Goal: Task Accomplishment & Management: Manage account settings

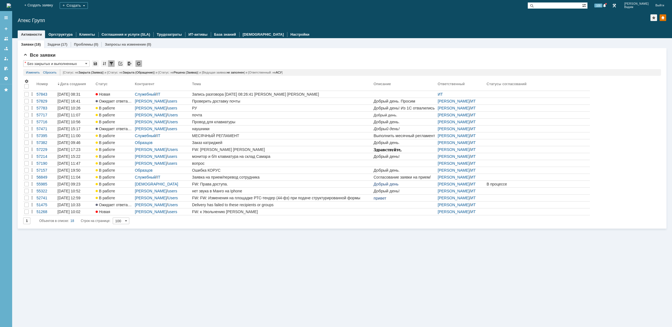
click at [11, 7] on img at bounding box center [9, 5] width 4 height 4
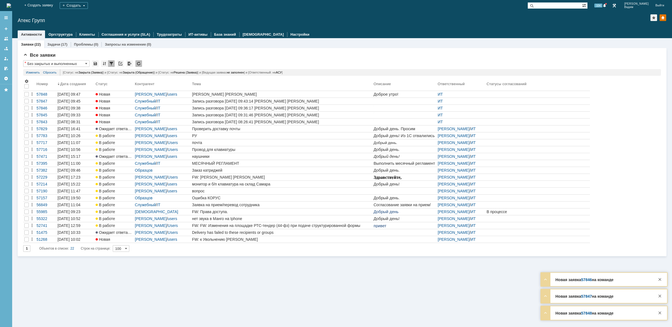
click at [11, 3] on img at bounding box center [9, 5] width 4 height 4
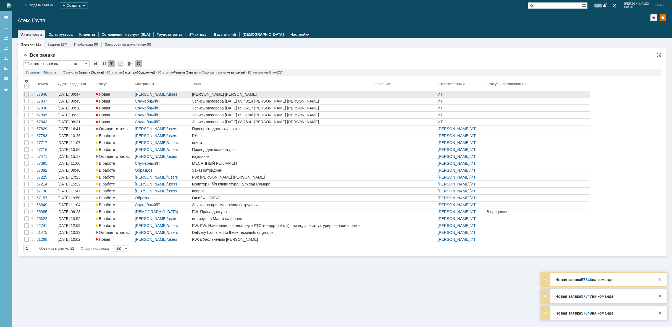
click at [291, 97] on link "[PERSON_NAME] [PERSON_NAME]" at bounding box center [281, 94] width 181 height 7
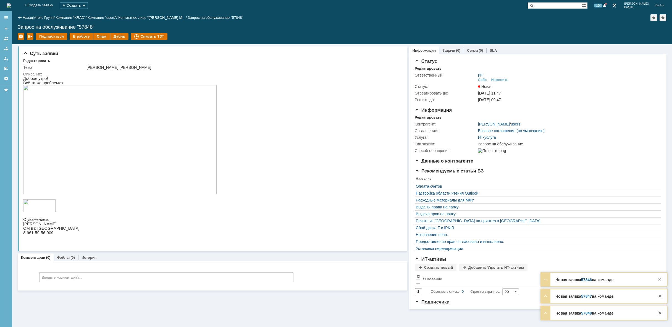
click at [97, 134] on img at bounding box center [119, 139] width 193 height 109
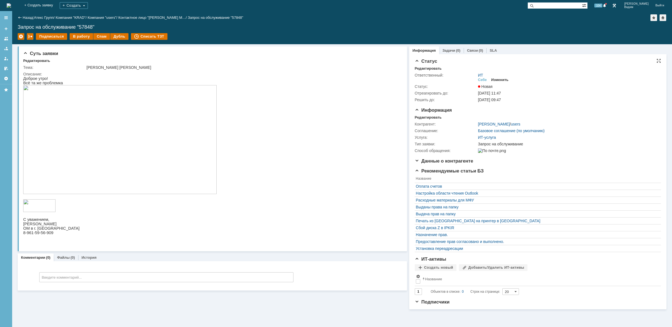
click at [497, 79] on div "Изменить" at bounding box center [499, 80] width 17 height 4
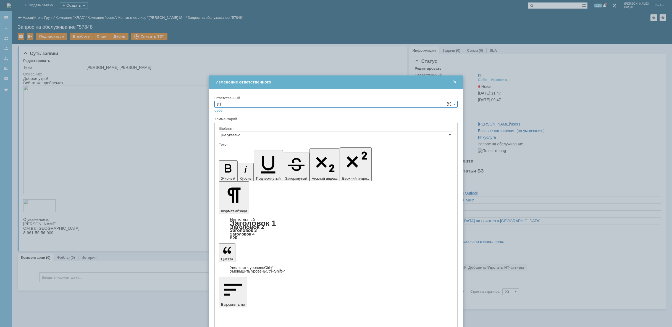
click at [247, 104] on input "ИТ" at bounding box center [335, 104] width 243 height 7
click at [241, 147] on div "АСУ" at bounding box center [336, 150] width 242 height 6
type input "АСУ"
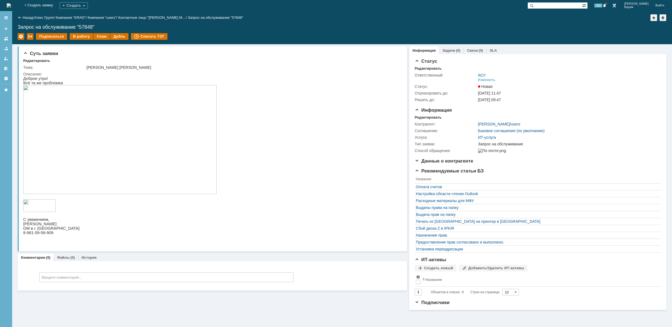
click at [11, 7] on img at bounding box center [9, 5] width 4 height 4
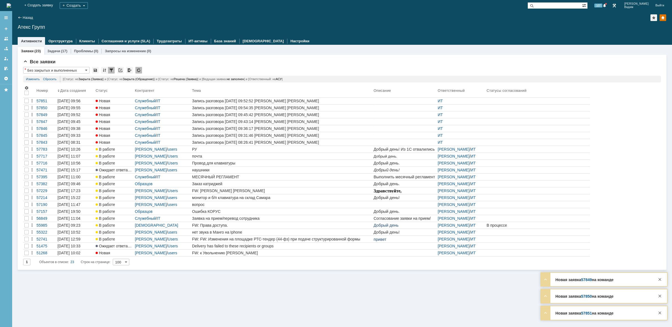
click at [11, 5] on img at bounding box center [9, 5] width 4 height 4
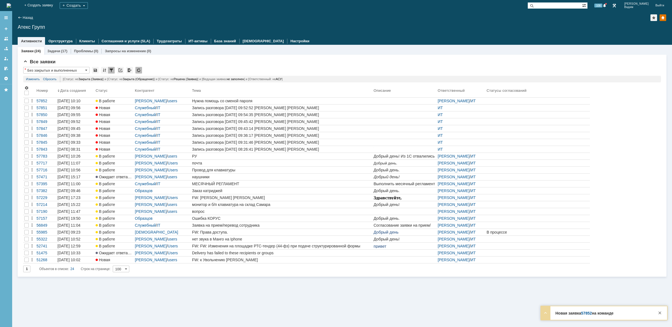
click at [11, 5] on img at bounding box center [9, 5] width 4 height 4
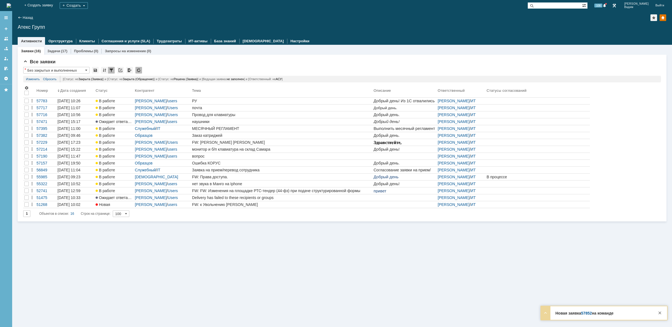
click at [11, 4] on img at bounding box center [9, 5] width 4 height 4
click at [11, 5] on img at bounding box center [9, 5] width 4 height 4
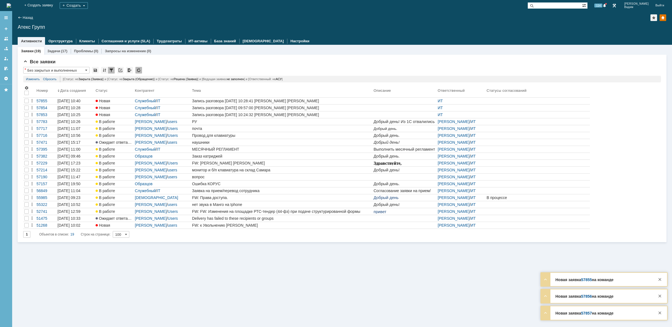
click at [11, 6] on img at bounding box center [9, 5] width 4 height 4
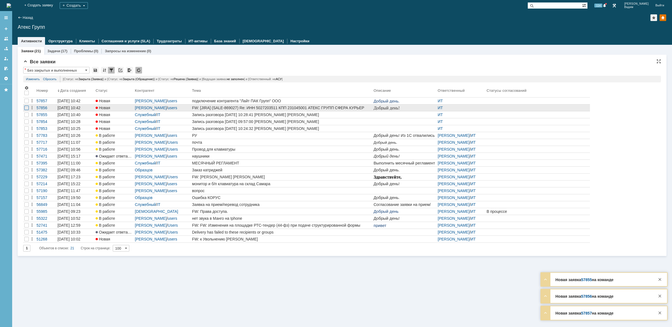
click at [26, 108] on div at bounding box center [26, 107] width 4 height 4
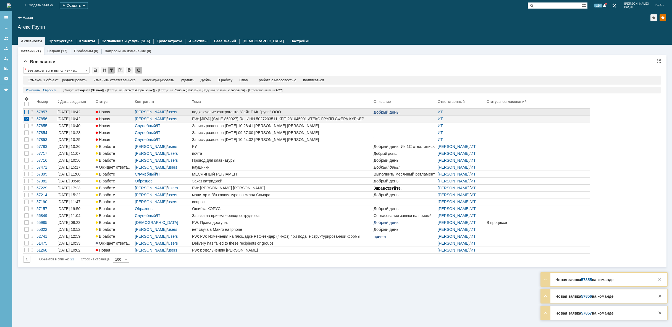
click at [28, 112] on div at bounding box center [26, 112] width 4 height 4
click at [159, 81] on div "изменить ответственного" at bounding box center [141, 80] width 42 height 4
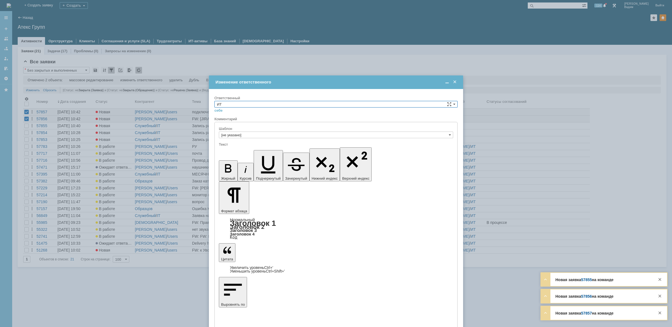
click at [431, 103] on input "ИТ" at bounding box center [335, 104] width 243 height 7
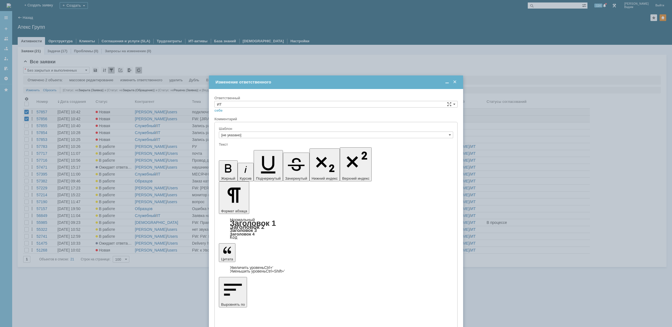
click at [228, 119] on span "АСУ" at bounding box center [336, 118] width 238 height 4
type input "АСУ"
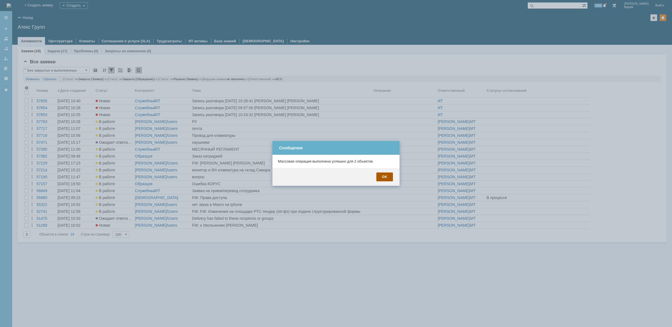
drag, startPoint x: 381, startPoint y: 177, endPoint x: 9, endPoint y: 3, distance: 411.2
click at [381, 177] on div "OK" at bounding box center [384, 176] width 17 height 9
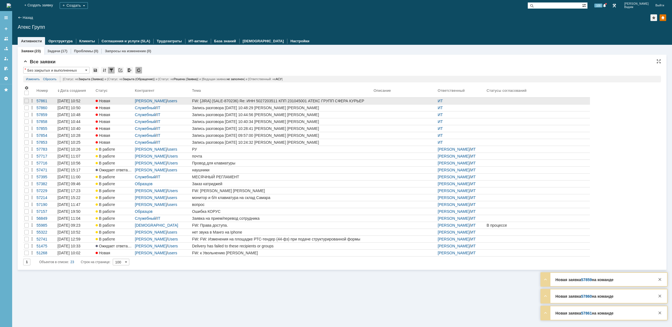
click at [306, 100] on div "FW: [JIRA] (SALE-870236) Re: ИНН 5027203511 КПП 231045001 АТЕКС ГРУПП СФЕРА КУР…" at bounding box center [281, 101] width 179 height 4
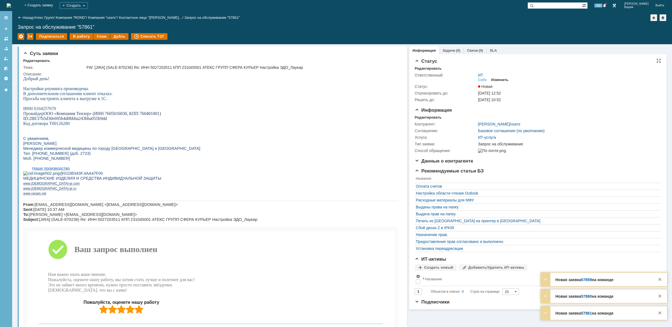
click at [504, 78] on div "Изменить" at bounding box center [499, 80] width 17 height 4
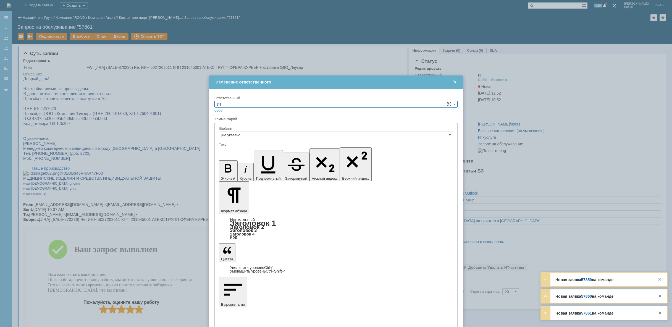
click at [238, 104] on input "ИТ" at bounding box center [335, 104] width 243 height 7
click at [229, 148] on span "АСУ" at bounding box center [336, 149] width 238 height 4
type input "АСУ"
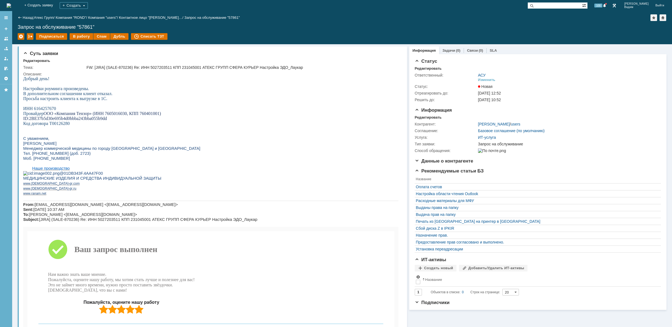
click at [11, 4] on img at bounding box center [9, 5] width 4 height 4
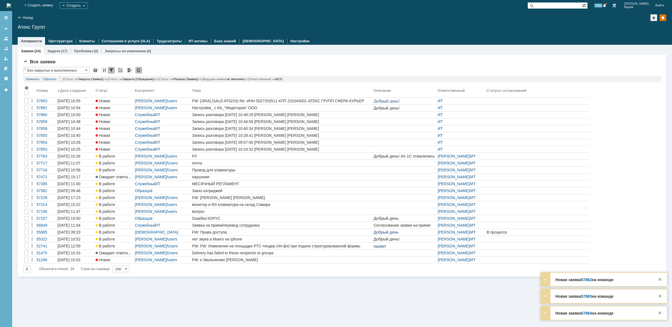
click at [11, 3] on img at bounding box center [9, 5] width 4 height 4
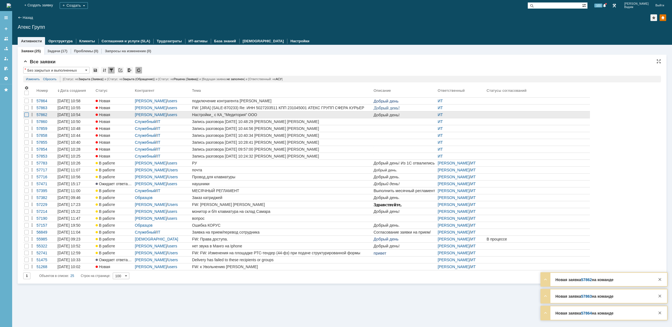
click at [26, 103] on div at bounding box center [26, 101] width 4 height 4
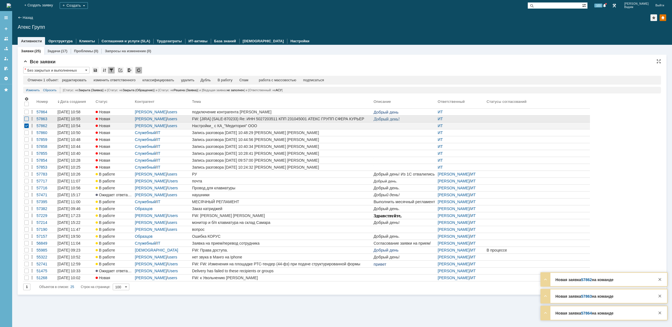
click at [25, 118] on div at bounding box center [26, 119] width 4 height 4
click at [25, 113] on div at bounding box center [26, 112] width 4 height 4
click at [146, 81] on div "изменить ответственного" at bounding box center [141, 80] width 42 height 4
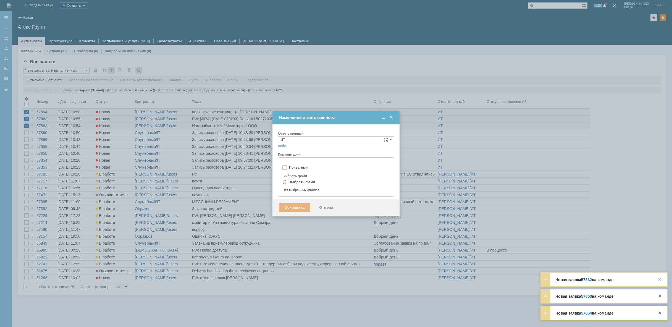
type input "[не указано]"
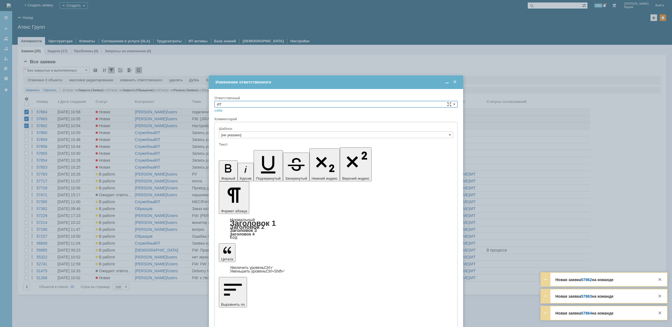
click at [434, 106] on input "ИТ" at bounding box center [335, 104] width 243 height 7
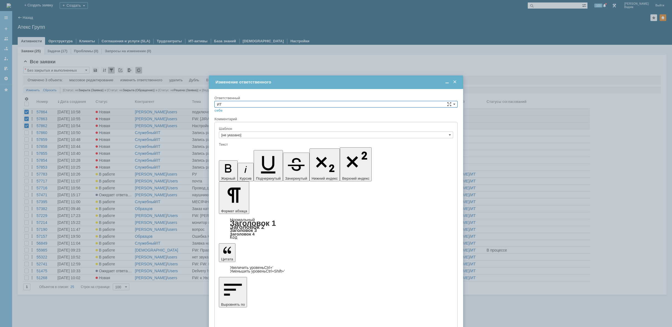
click at [228, 118] on span "АСУ" at bounding box center [336, 118] width 238 height 4
type input "АСУ"
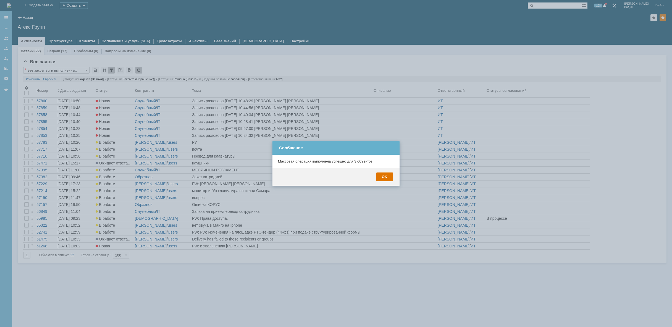
click at [41, 4] on div at bounding box center [336, 163] width 672 height 327
drag, startPoint x: 385, startPoint y: 177, endPoint x: 372, endPoint y: 173, distance: 13.7
click at [385, 177] on div "OK" at bounding box center [384, 176] width 17 height 9
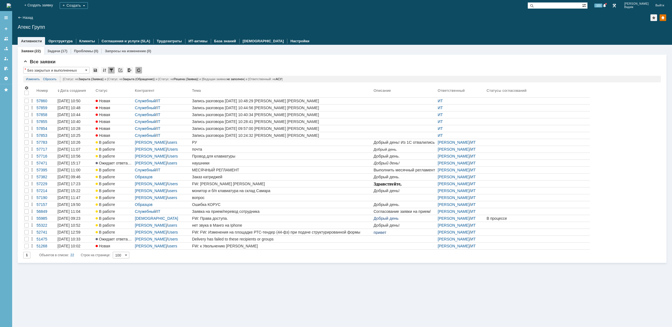
click at [11, 3] on img at bounding box center [9, 5] width 4 height 4
